Goal: Information Seeking & Learning: Find specific fact

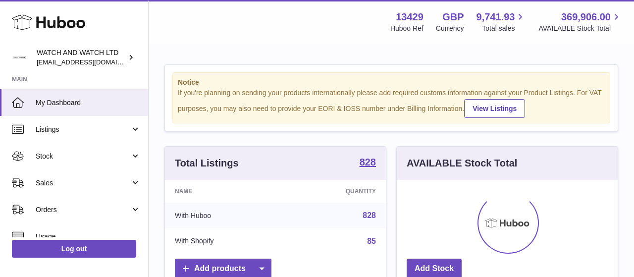
scroll to position [155, 221]
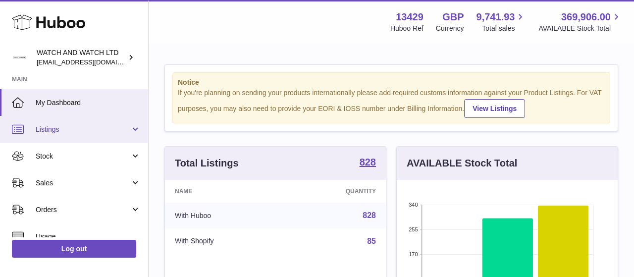
click at [55, 126] on span "Listings" at bounding box center [83, 129] width 95 height 9
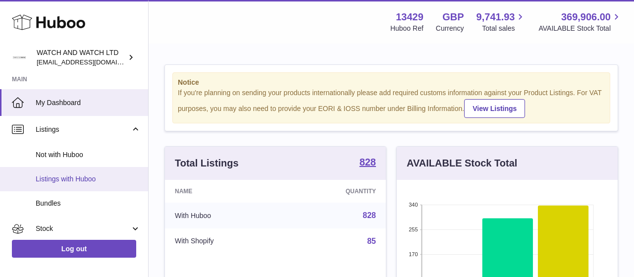
click at [63, 179] on span "Listings with Huboo" at bounding box center [88, 178] width 105 height 9
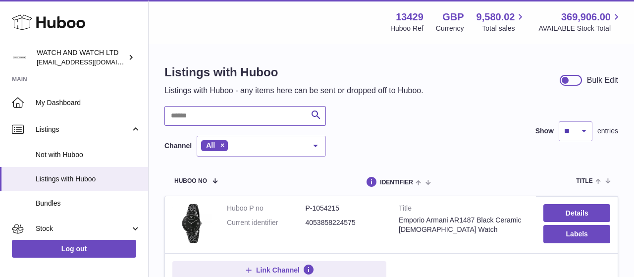
click at [220, 114] on input "text" at bounding box center [244, 116] width 161 height 20
type input "*********"
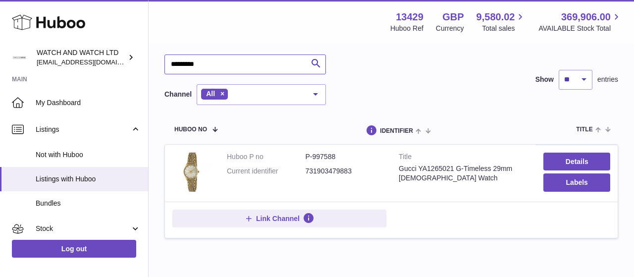
scroll to position [102, 0]
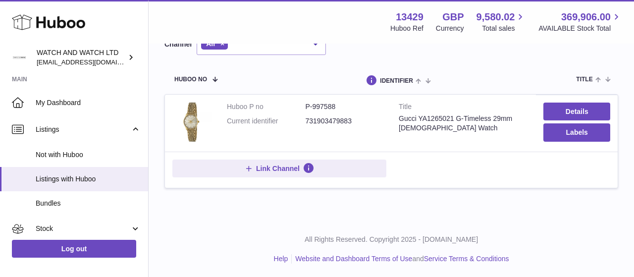
click at [328, 107] on dd "P-997588" at bounding box center [345, 106] width 79 height 9
copy dd "997588"
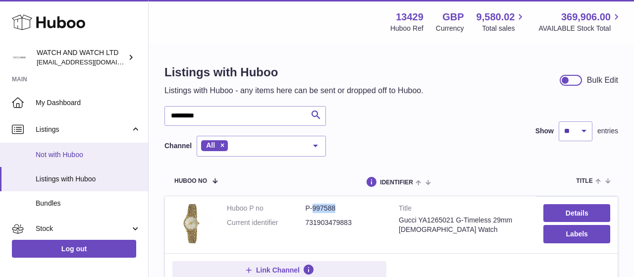
scroll to position [115, 0]
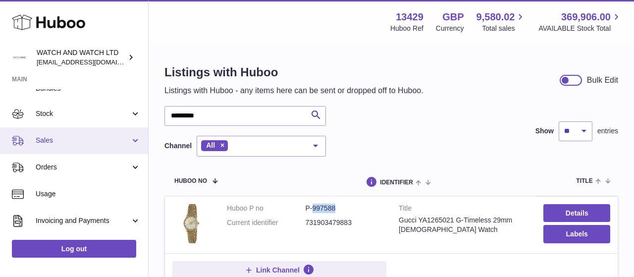
click at [51, 138] on span "Sales" at bounding box center [83, 140] width 95 height 9
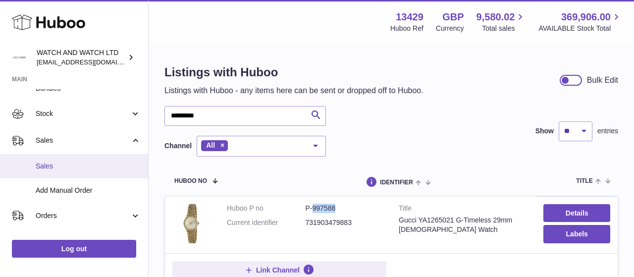
click at [56, 169] on span "Sales" at bounding box center [88, 165] width 105 height 9
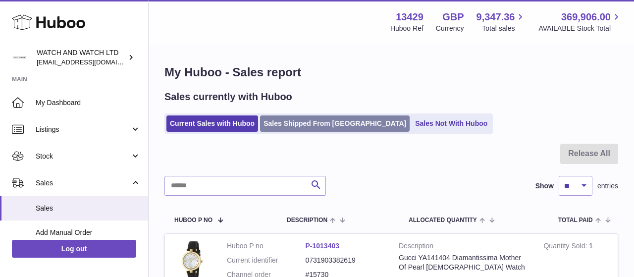
click at [286, 127] on link "Sales Shipped From Huboo" at bounding box center [335, 123] width 150 height 16
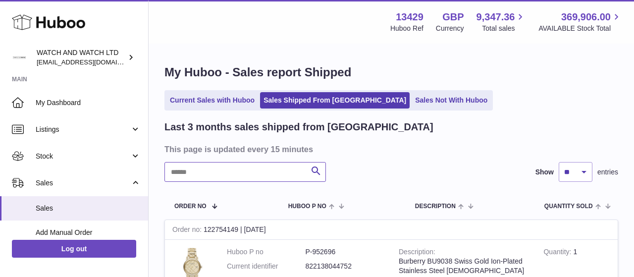
click at [243, 171] on input "text" at bounding box center [244, 172] width 161 height 20
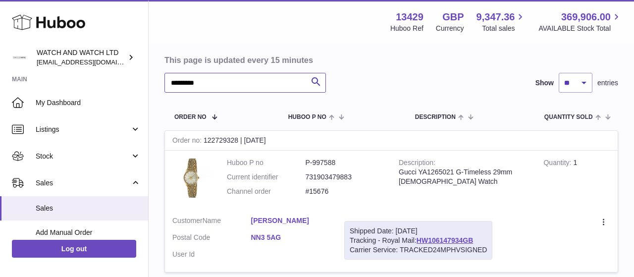
scroll to position [52, 0]
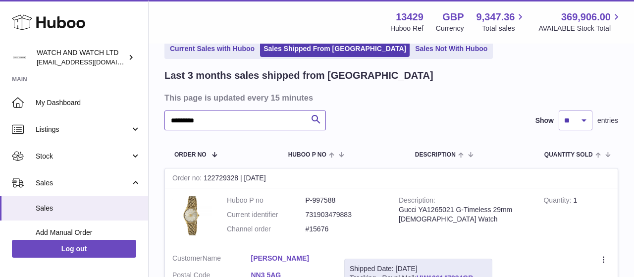
click at [224, 126] on input "*********" at bounding box center [244, 120] width 161 height 20
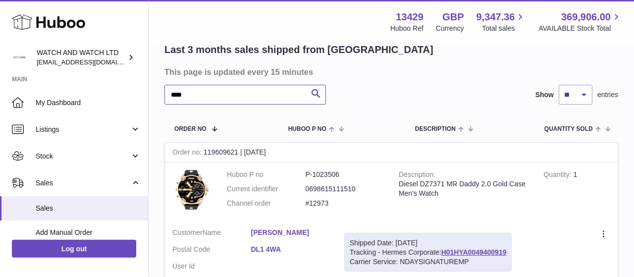
scroll to position [20, 0]
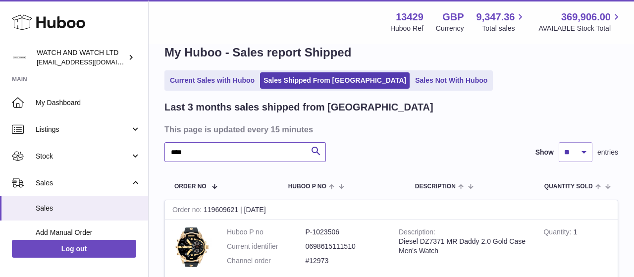
click at [239, 151] on input "****" at bounding box center [244, 152] width 161 height 20
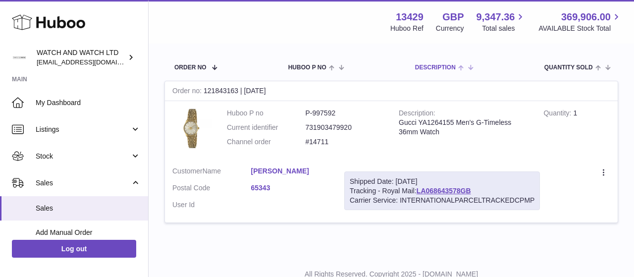
scroll to position [123, 0]
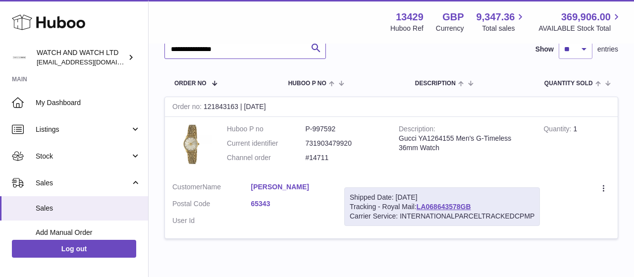
type input "**********"
drag, startPoint x: 423, startPoint y: 206, endPoint x: 487, endPoint y: 205, distance: 63.9
click at [487, 205] on div "Shipped Date: 28th Jul 2025 Tracking - Royal Mail: LA068643578GB Carrier Servic…" at bounding box center [442, 206] width 196 height 39
click at [423, 204] on div "Shipped Date: 28th Jul 2025 Tracking - Royal Mail: LA068643578GB Carrier Servic…" at bounding box center [442, 206] width 196 height 39
drag, startPoint x: 424, startPoint y: 205, endPoint x: 484, endPoint y: 206, distance: 59.9
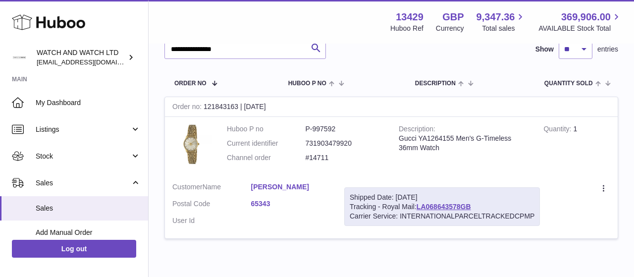
click at [484, 206] on div "Shipped Date: 28th Jul 2025 Tracking - Royal Mail: LA068643578GB Carrier Servic…" at bounding box center [442, 206] width 196 height 39
copy div "LA068643578GB"
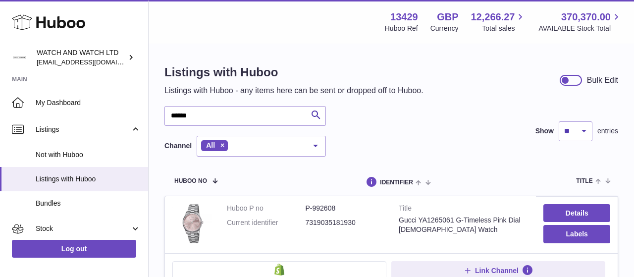
click at [202, 121] on input "******" at bounding box center [244, 116] width 161 height 20
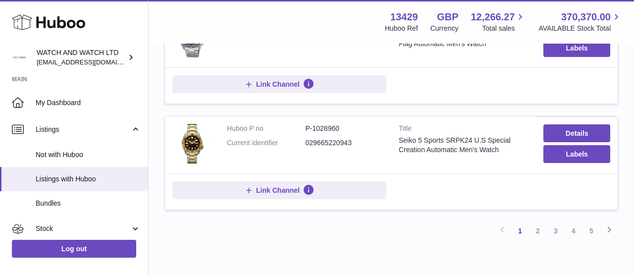
scroll to position [1075, 0]
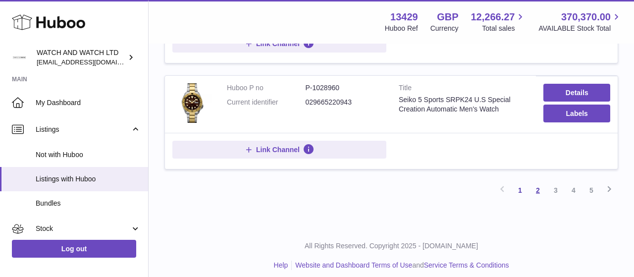
click at [537, 181] on link "2" at bounding box center [538, 190] width 18 height 18
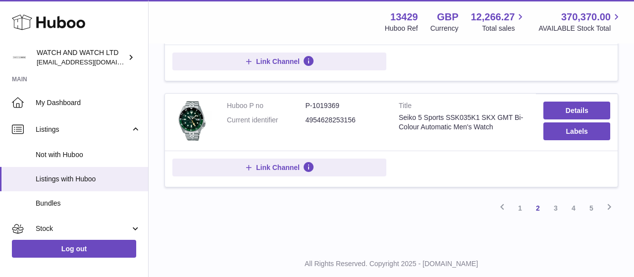
scroll to position [1075, 0]
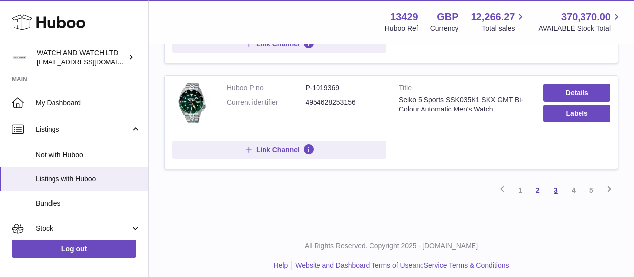
click at [554, 183] on link "3" at bounding box center [556, 190] width 18 height 18
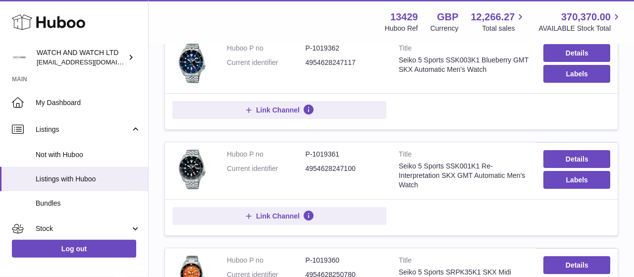
scroll to position [817, 0]
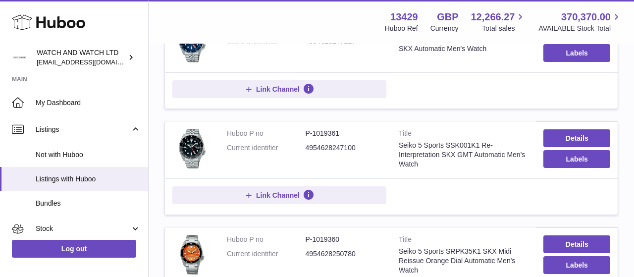
click at [326, 129] on dd "P-1019361" at bounding box center [345, 133] width 79 height 9
copy dd "1019361"
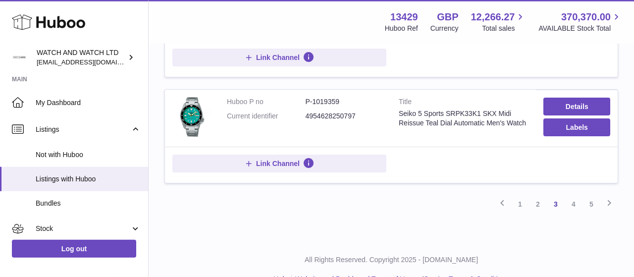
scroll to position [1075, 0]
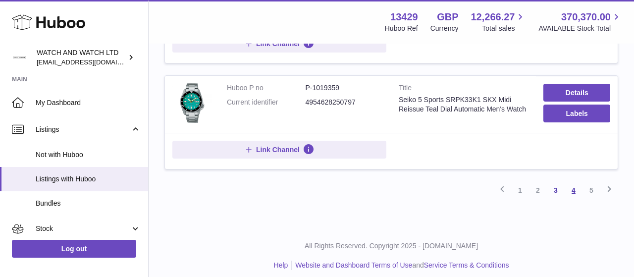
click at [571, 181] on link "4" at bounding box center [574, 190] width 18 height 18
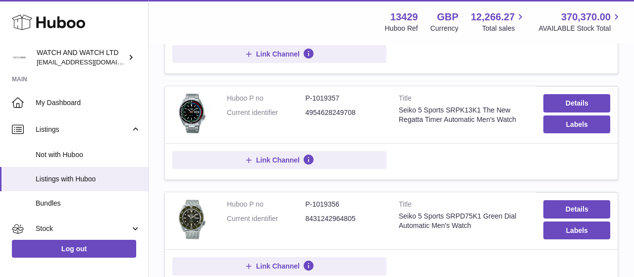
scroll to position [45, 0]
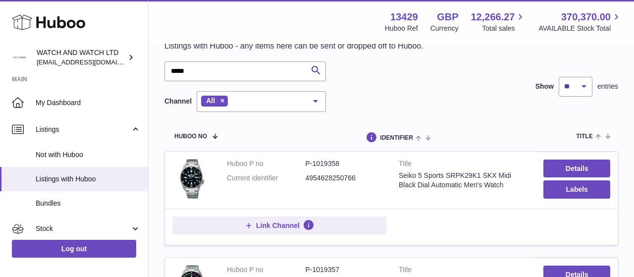
click at [324, 165] on dd "P-1019358" at bounding box center [345, 163] width 79 height 9
copy dd "1019358"
click at [208, 68] on input "*****" at bounding box center [244, 71] width 161 height 20
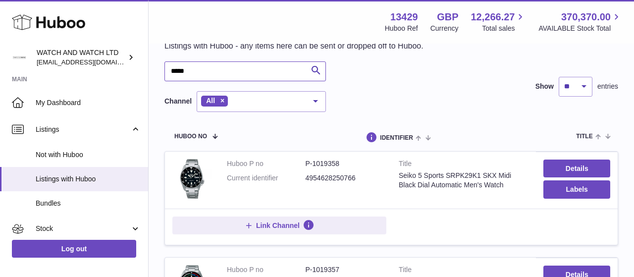
click at [208, 68] on input "*****" at bounding box center [244, 71] width 161 height 20
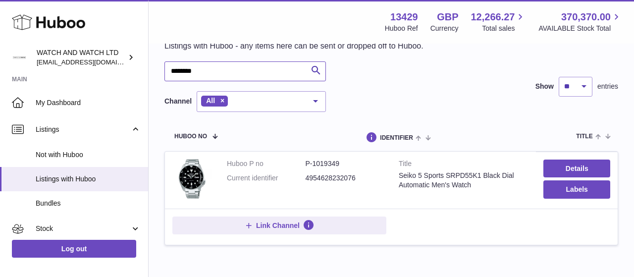
type input "********"
click at [330, 159] on dd "P-1019349" at bounding box center [345, 163] width 79 height 9
copy dd "1019349"
drag, startPoint x: 450, startPoint y: 174, endPoint x: 481, endPoint y: 174, distance: 31.2
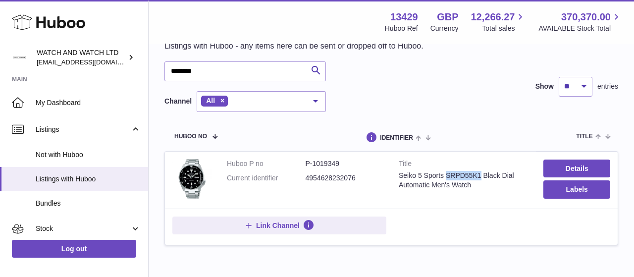
click at [481, 174] on div "Seiko 5 Sports SRPD55K1 Black Dial Automatic Men's Watch" at bounding box center [464, 180] width 130 height 19
copy div "SRPD55K1"
